Goal: Entertainment & Leisure: Browse casually

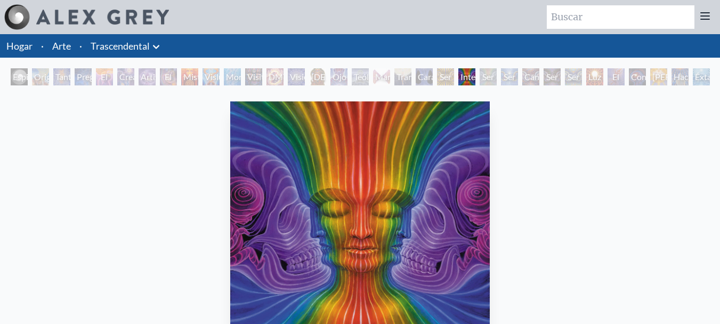
click at [63, 50] on font "Arte" at bounding box center [61, 46] width 19 height 12
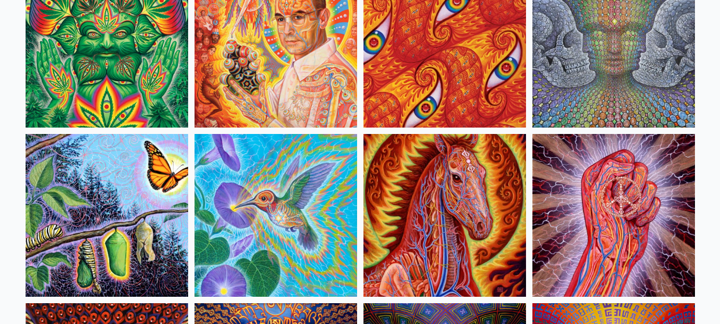
scroll to position [5225, 0]
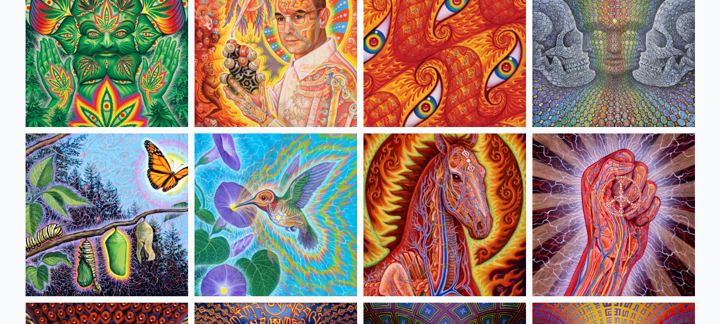
click at [114, 85] on img at bounding box center [107, 45] width 163 height 163
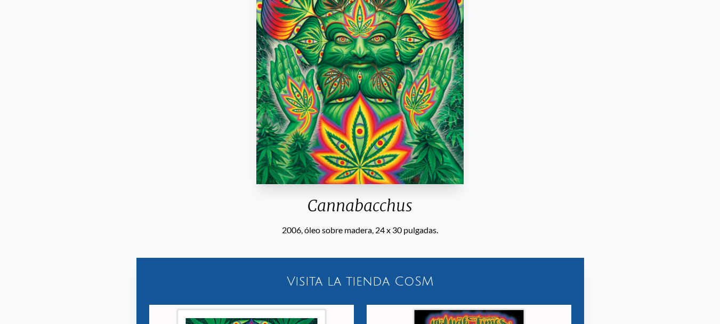
scroll to position [123, 0]
